Goal: Transaction & Acquisition: Purchase product/service

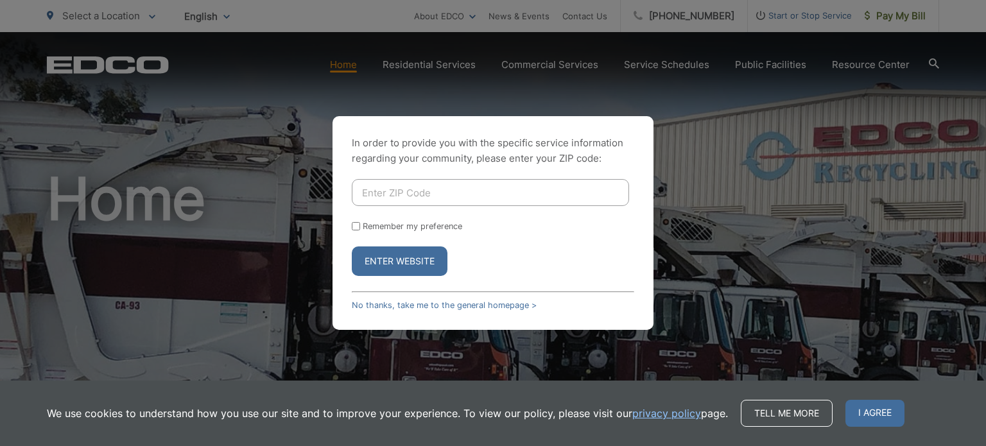
click at [405, 191] on input "Enter ZIP Code" at bounding box center [490, 192] width 277 height 27
type input "92026"
click at [352, 247] on button "Enter Website" at bounding box center [400, 262] width 96 height 30
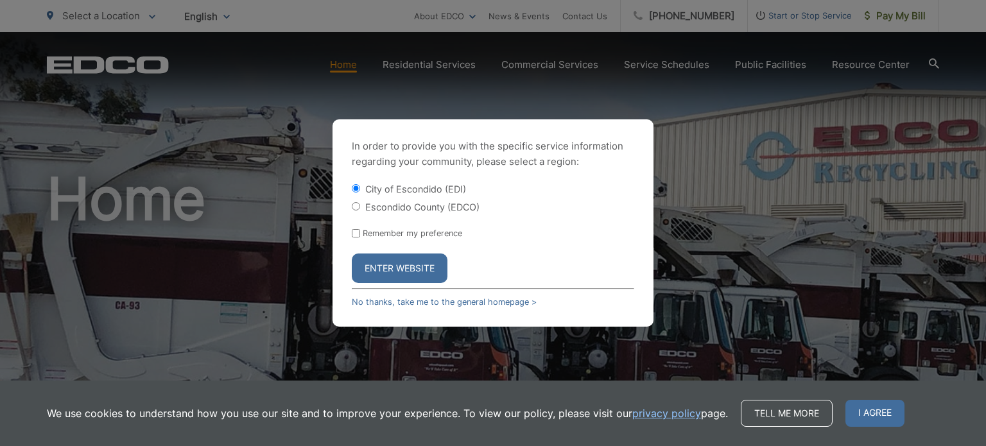
click at [398, 211] on label "Escondido County (EDCO)" at bounding box center [422, 207] width 114 height 11
click at [360, 211] on input "Escondido County (EDCO)" at bounding box center [356, 206] width 8 height 8
radio input "true"
click at [397, 265] on button "Enter Website" at bounding box center [400, 269] width 96 height 30
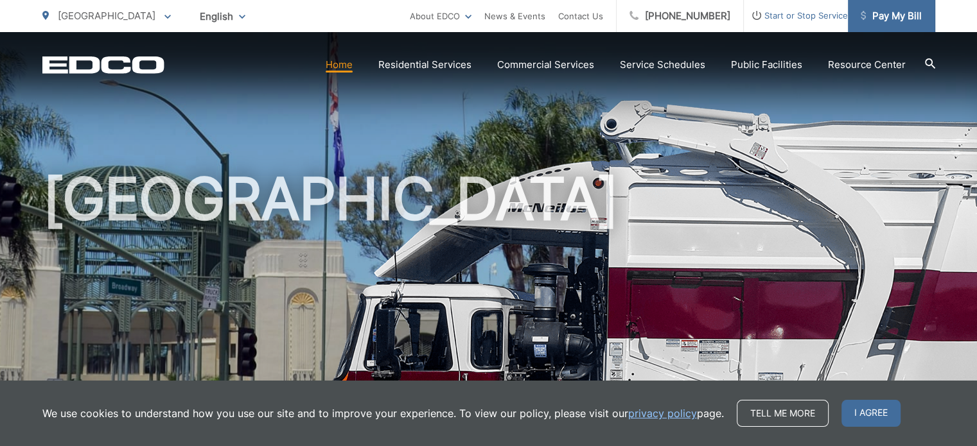
click at [896, 22] on span "Pay My Bill" at bounding box center [890, 15] width 61 height 15
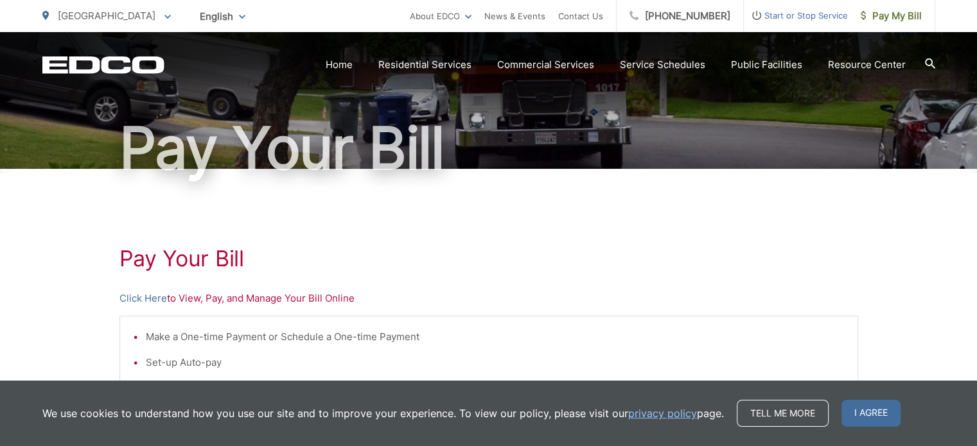
scroll to position [128, 0]
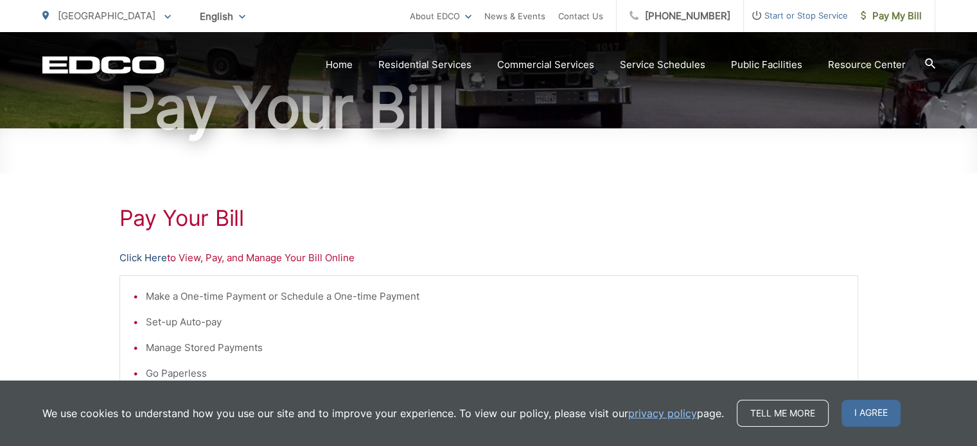
click at [146, 261] on link "Click Here" at bounding box center [143, 257] width 48 height 15
